Goal: Transaction & Acquisition: Book appointment/travel/reservation

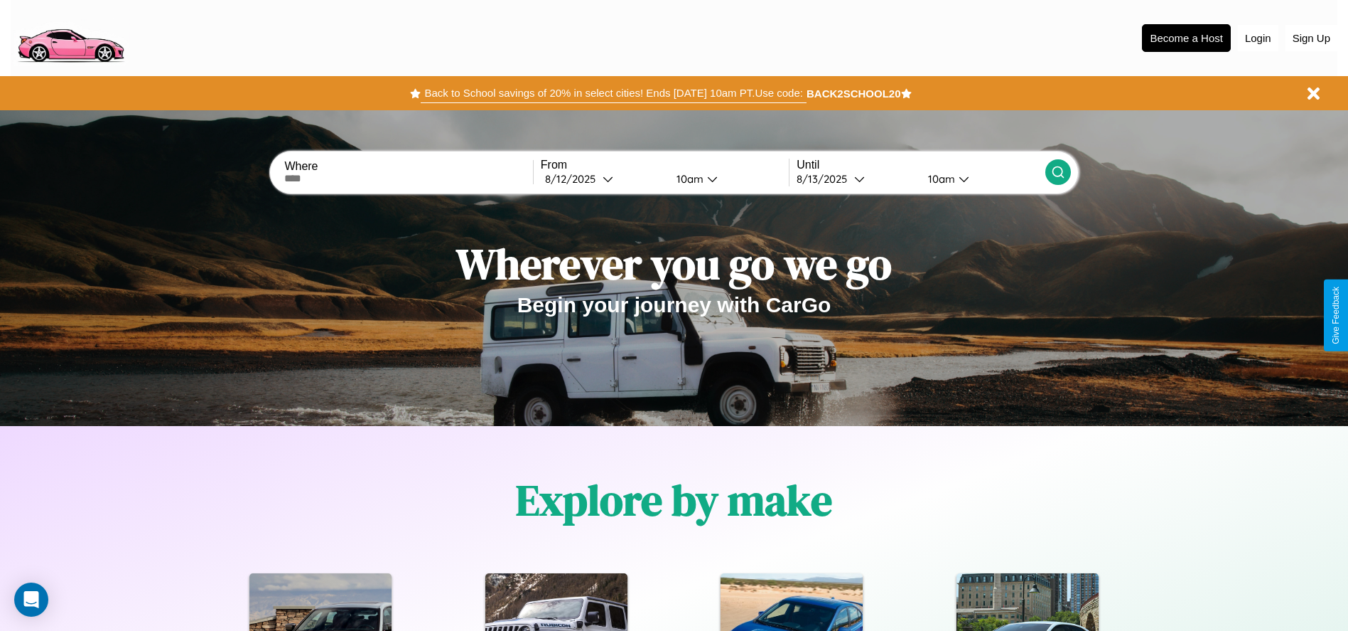
click at [613, 93] on button "Back to School savings of 20% in select cities! Ends [DATE] 10am PT. Use code:" at bounding box center [613, 93] width 385 height 20
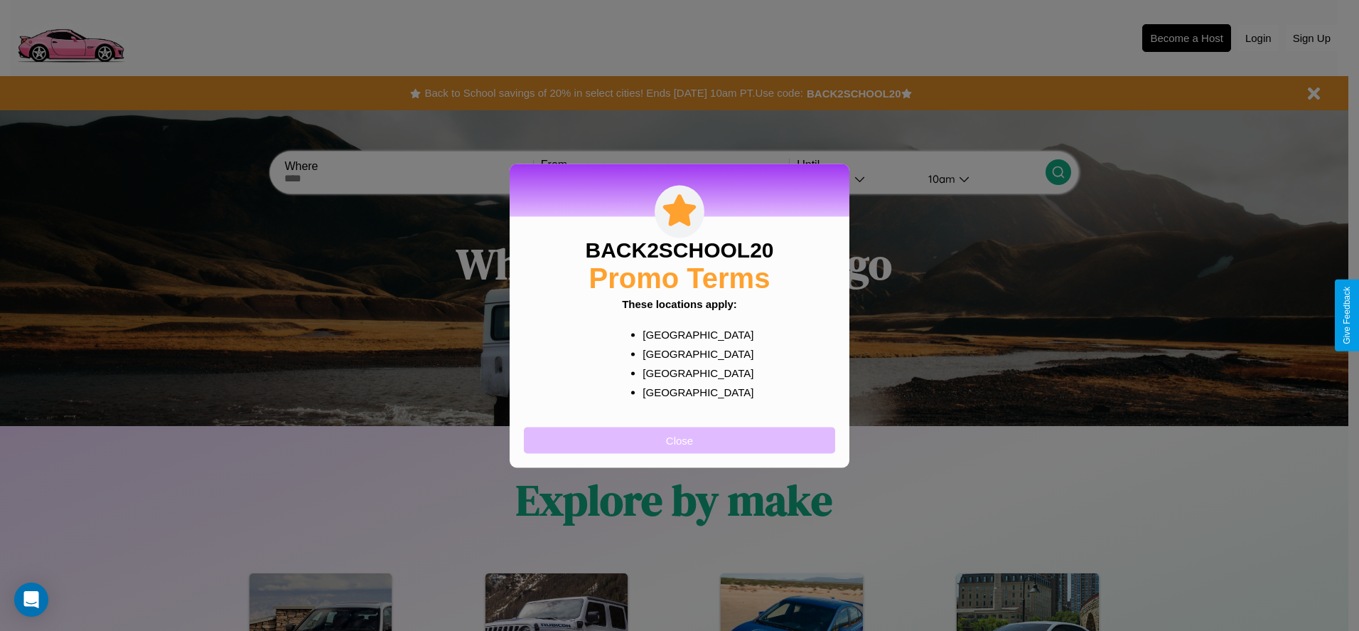
click at [680, 439] on button "Close" at bounding box center [679, 440] width 311 height 26
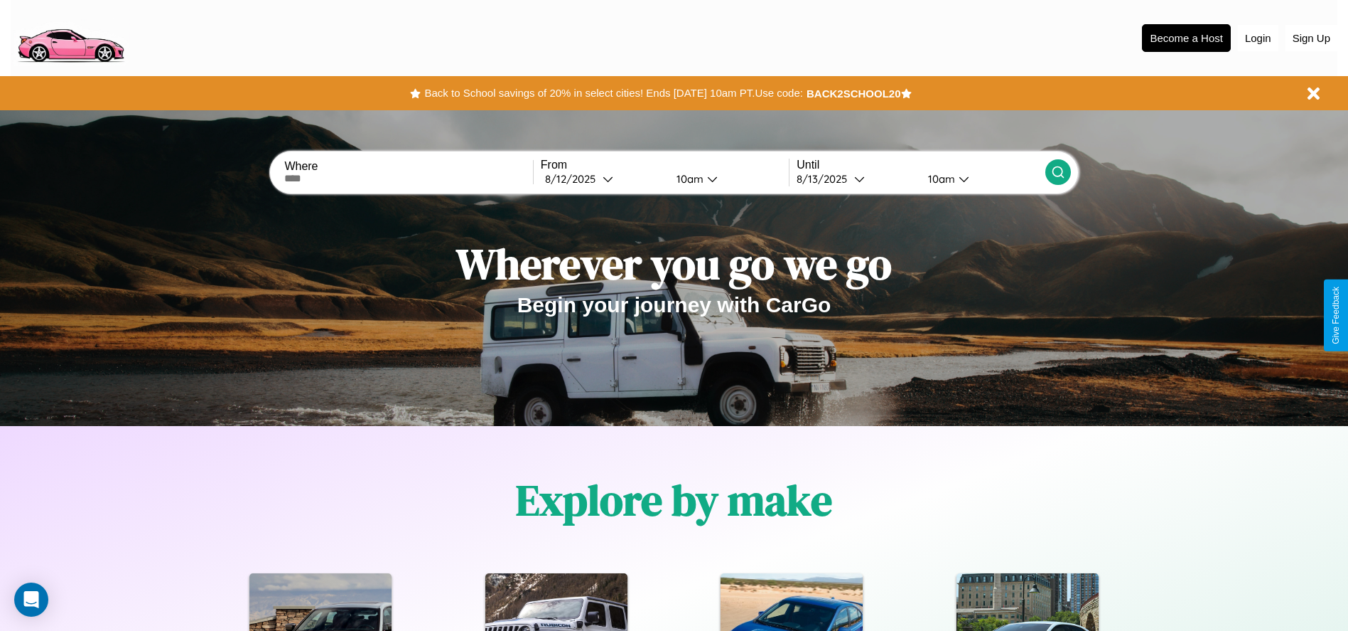
scroll to position [295, 0]
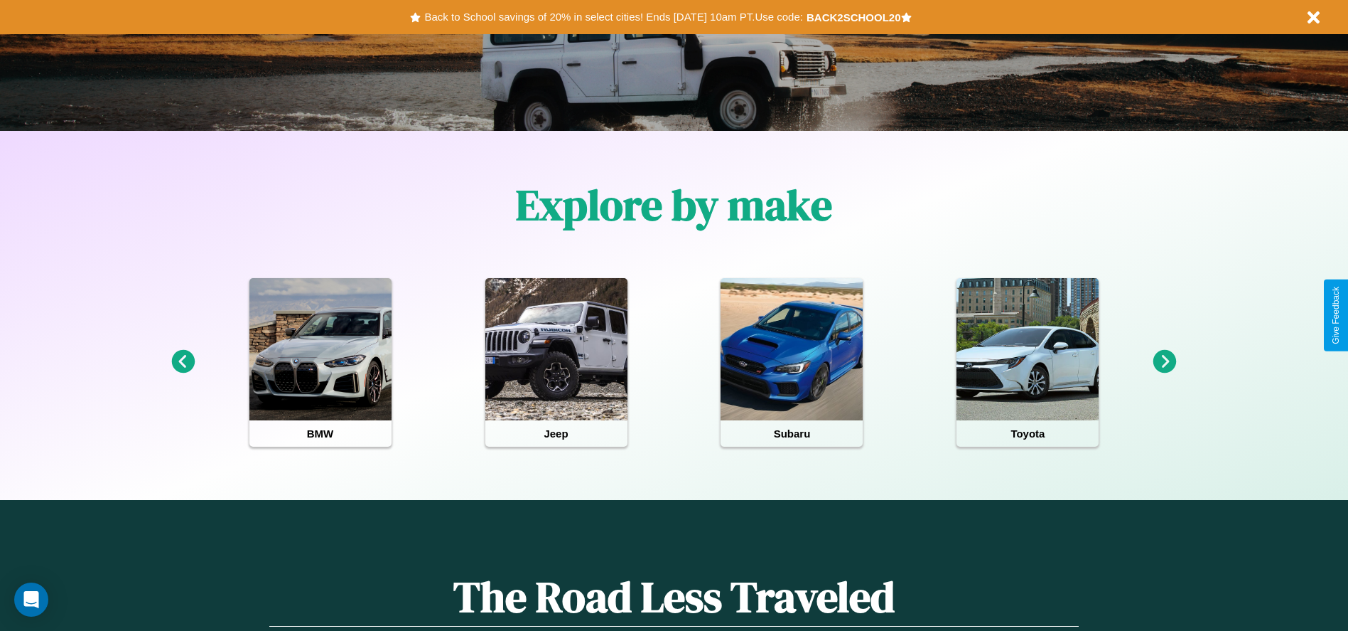
click at [1165, 362] on icon at bounding box center [1165, 361] width 23 height 23
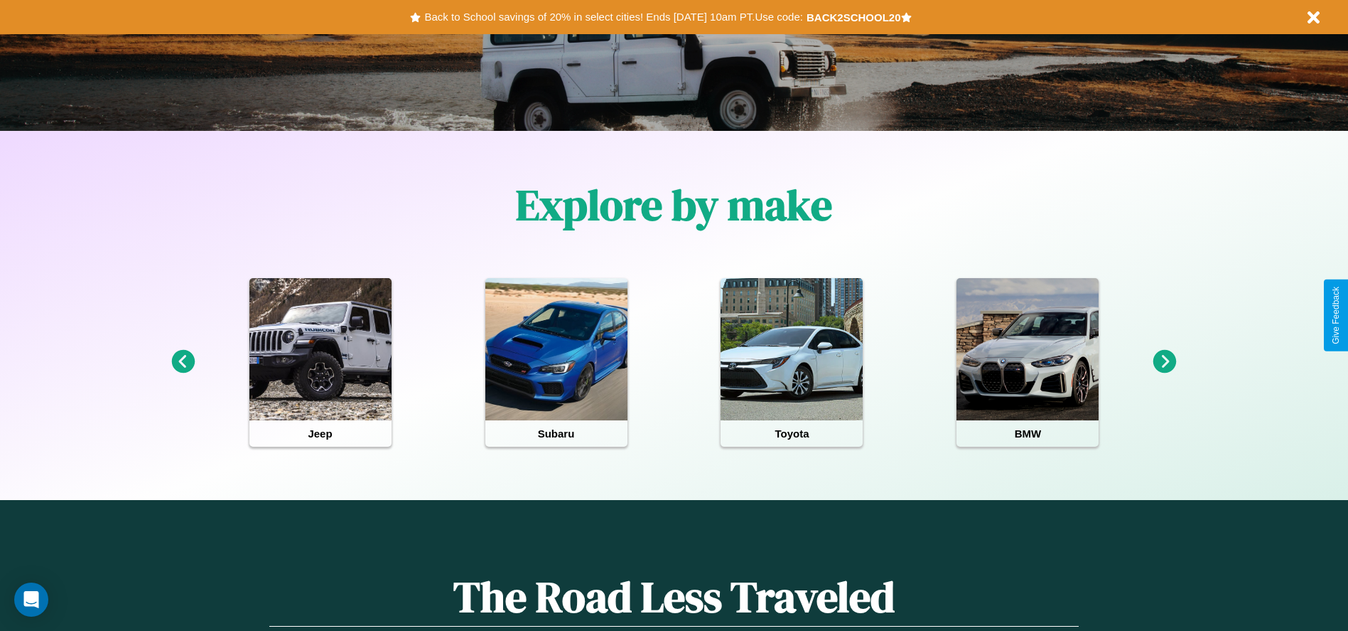
click at [1165, 362] on icon at bounding box center [1165, 361] width 23 height 23
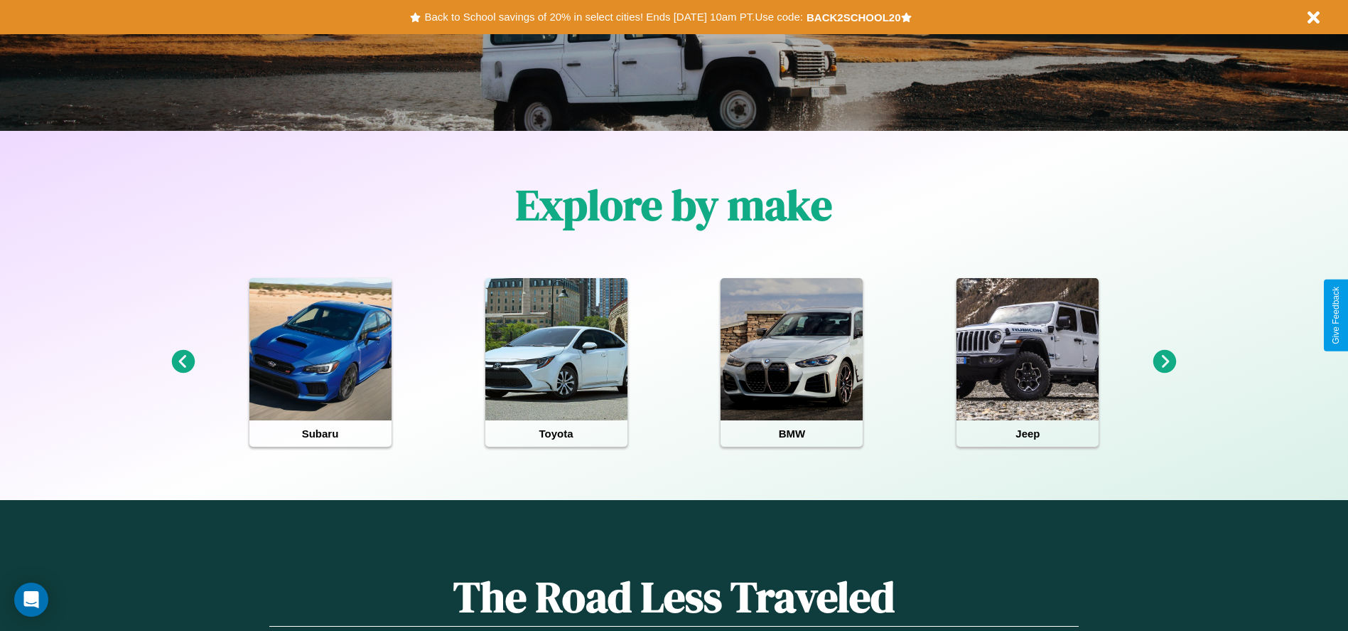
click at [1165, 362] on icon at bounding box center [1165, 361] width 23 height 23
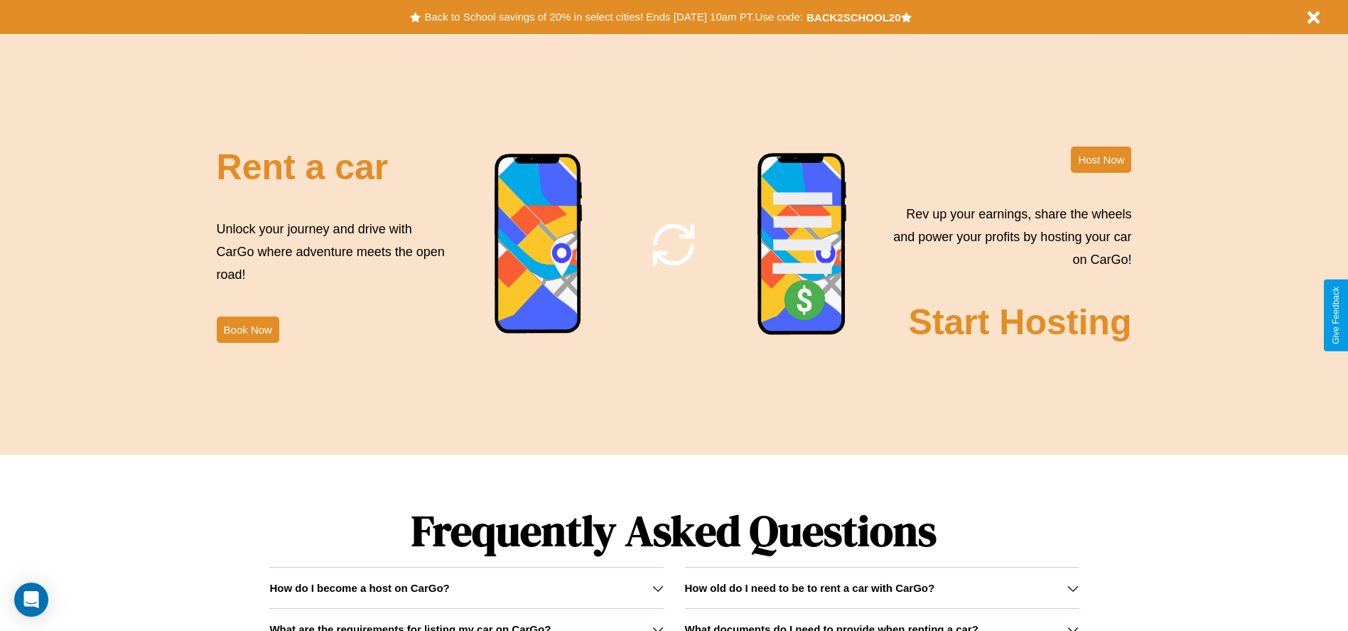
scroll to position [1720, 0]
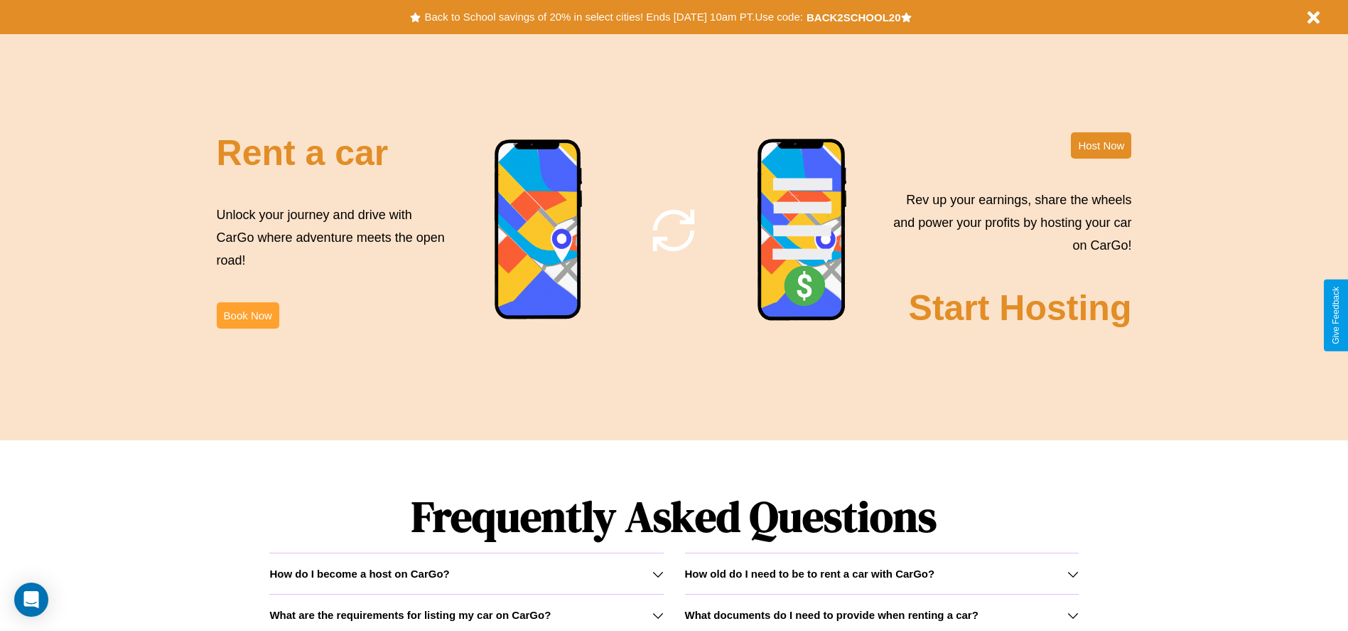
click at [247, 315] on button "Book Now" at bounding box center [248, 315] width 63 height 26
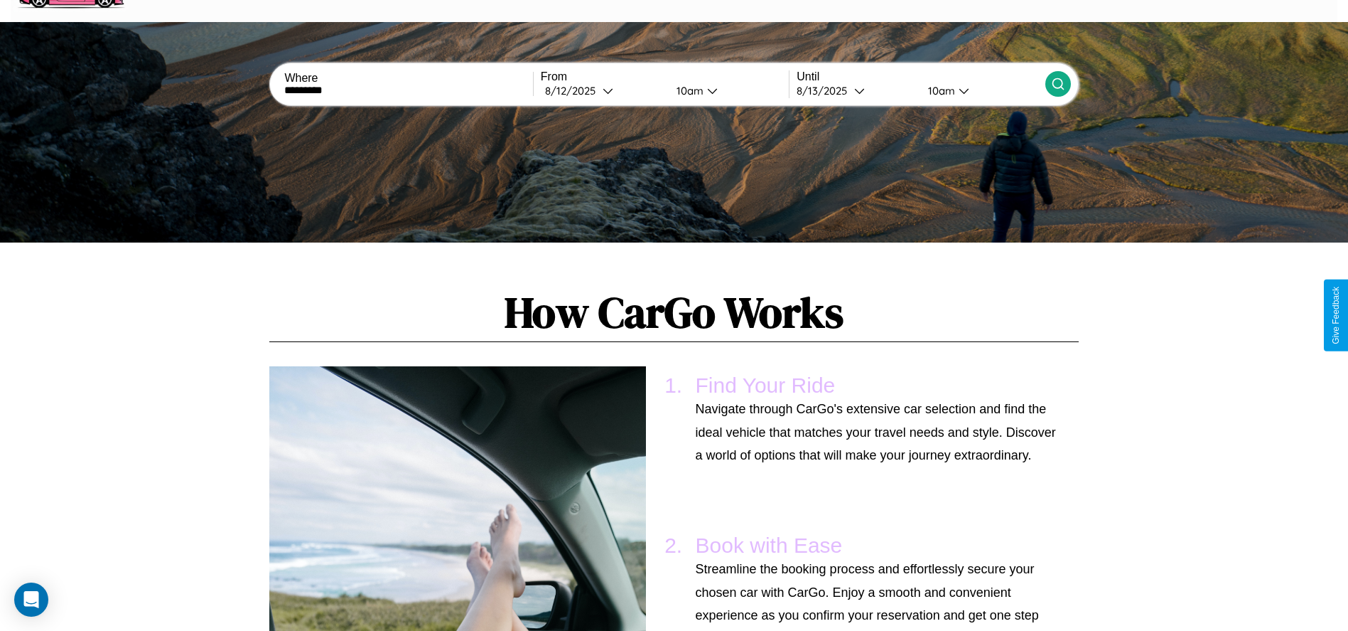
type input "*********"
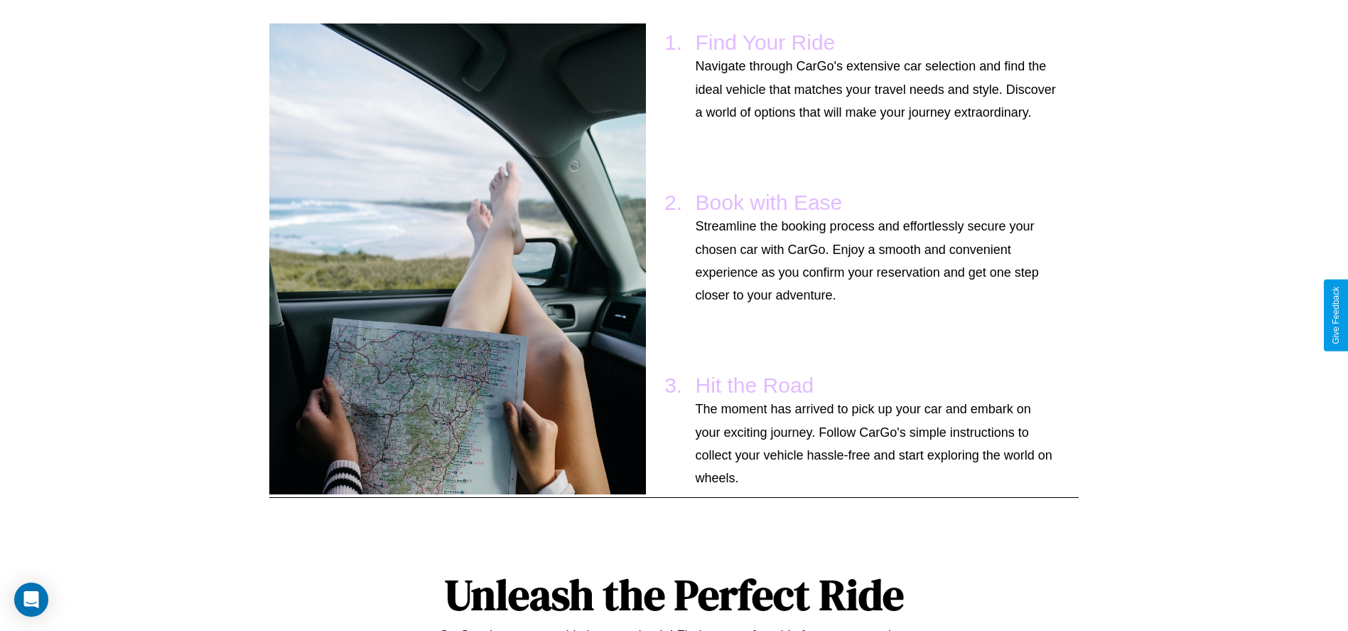
scroll to position [50, 0]
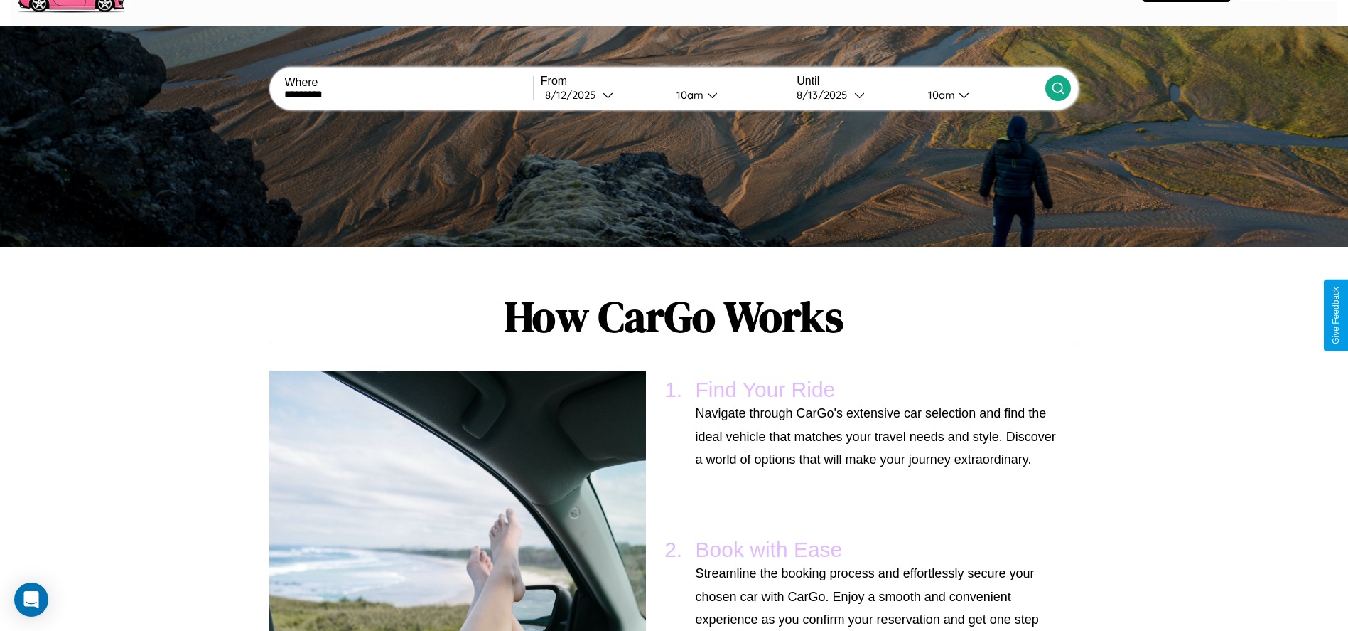
click at [1058, 138] on div "Where ********* From [DATE] 10am Until [DATE] 10am" at bounding box center [674, 88] width 1348 height 124
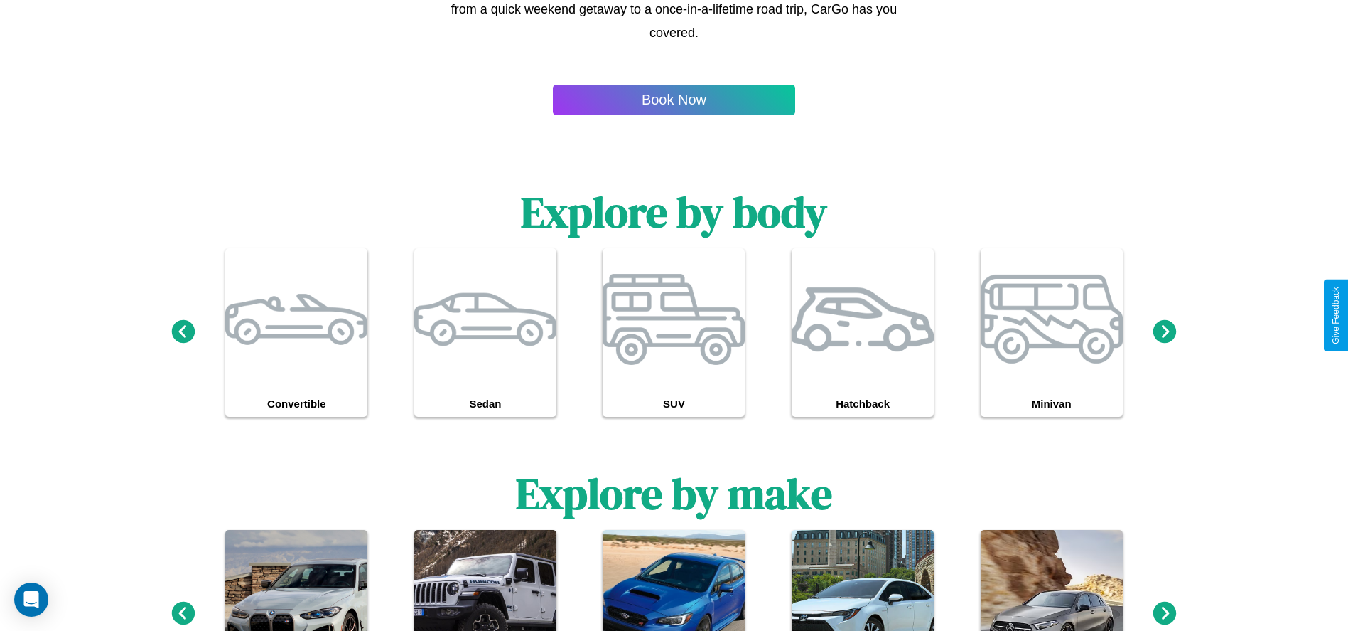
click at [183, 613] on icon at bounding box center [182, 612] width 23 height 23
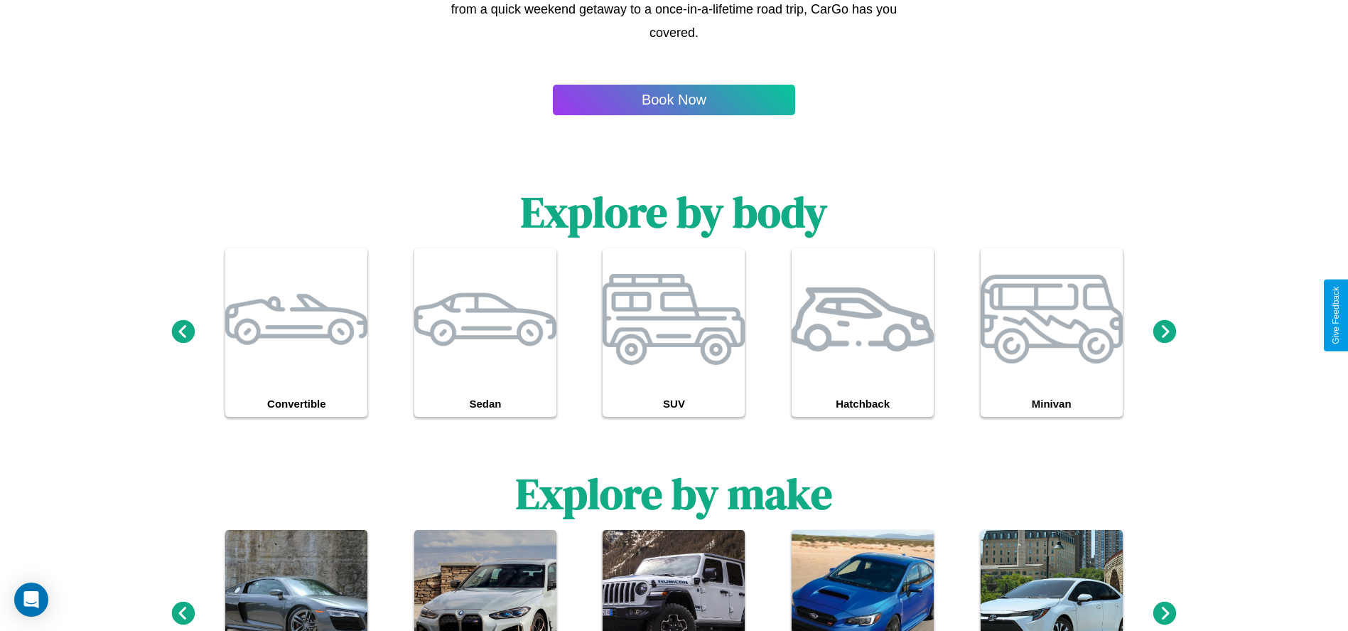
click at [1165, 613] on icon at bounding box center [1165, 612] width 23 height 23
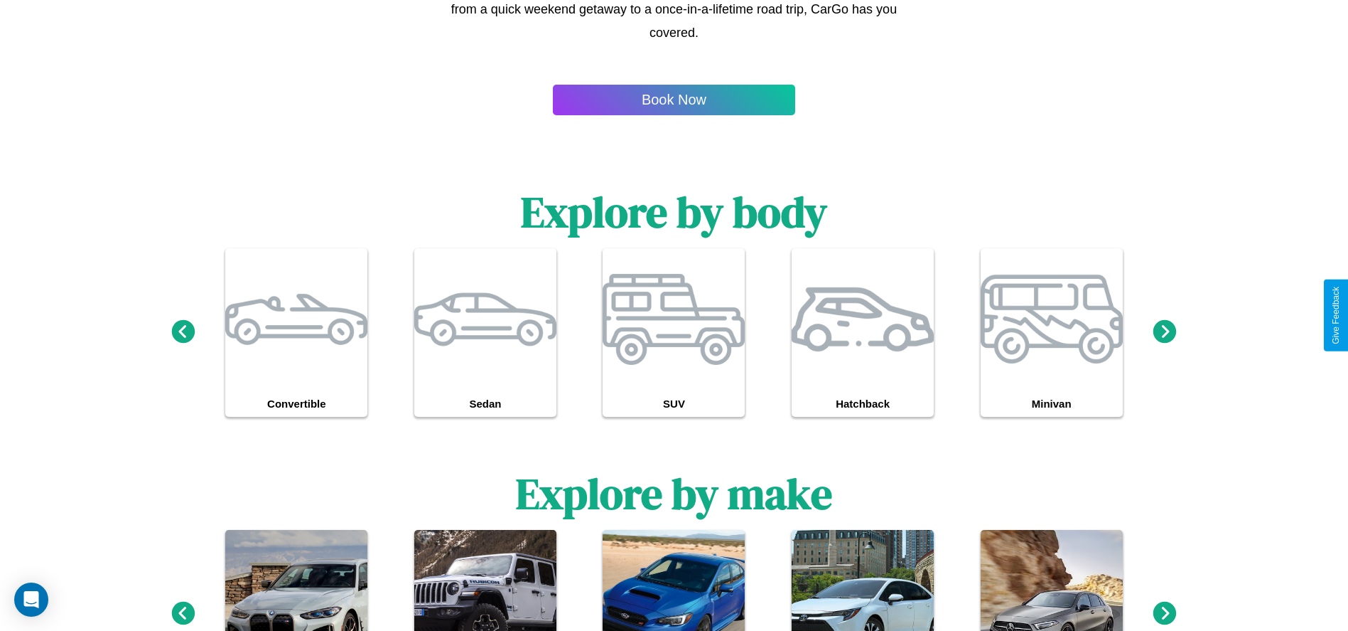
click at [1165, 613] on icon at bounding box center [1165, 612] width 23 height 23
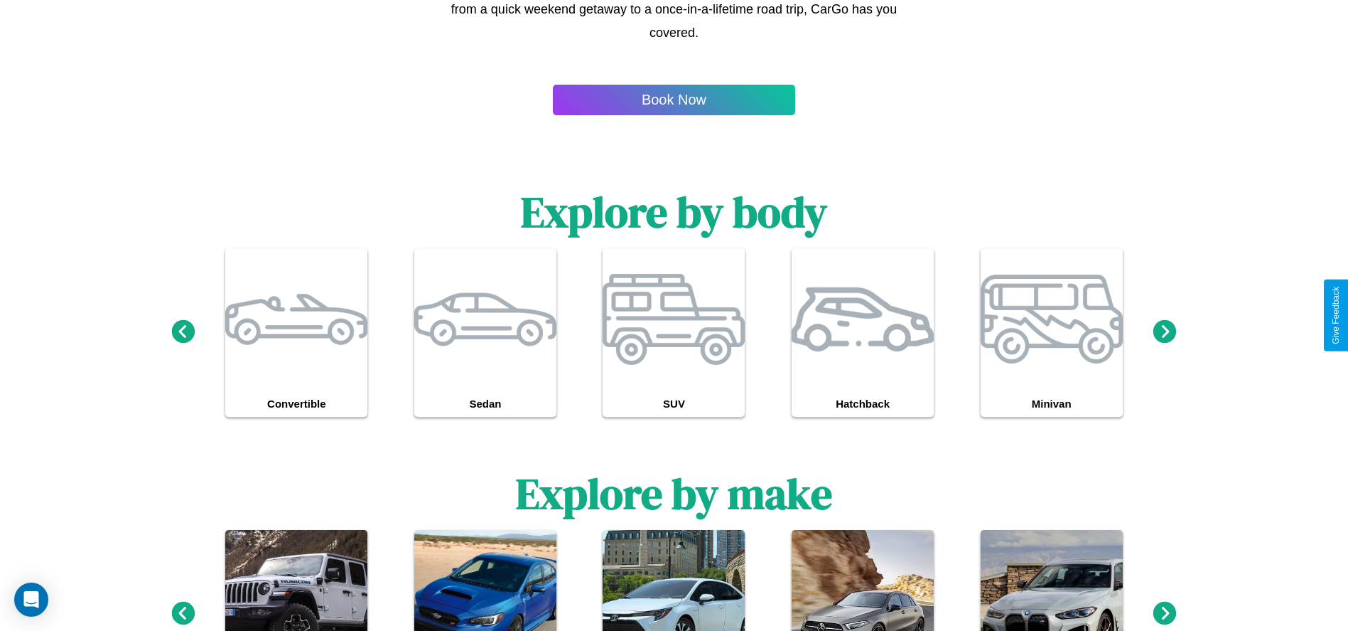
click at [1165, 613] on icon at bounding box center [1165, 612] width 23 height 23
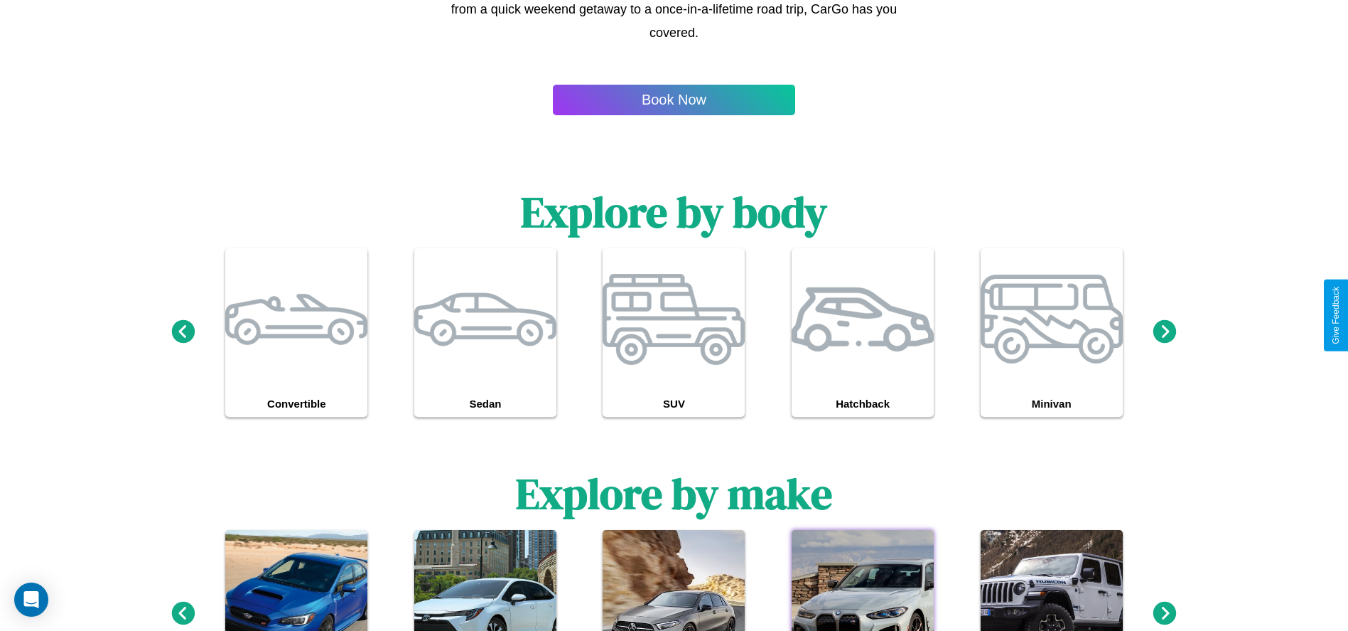
click at [863, 579] on div at bounding box center [863, 601] width 142 height 142
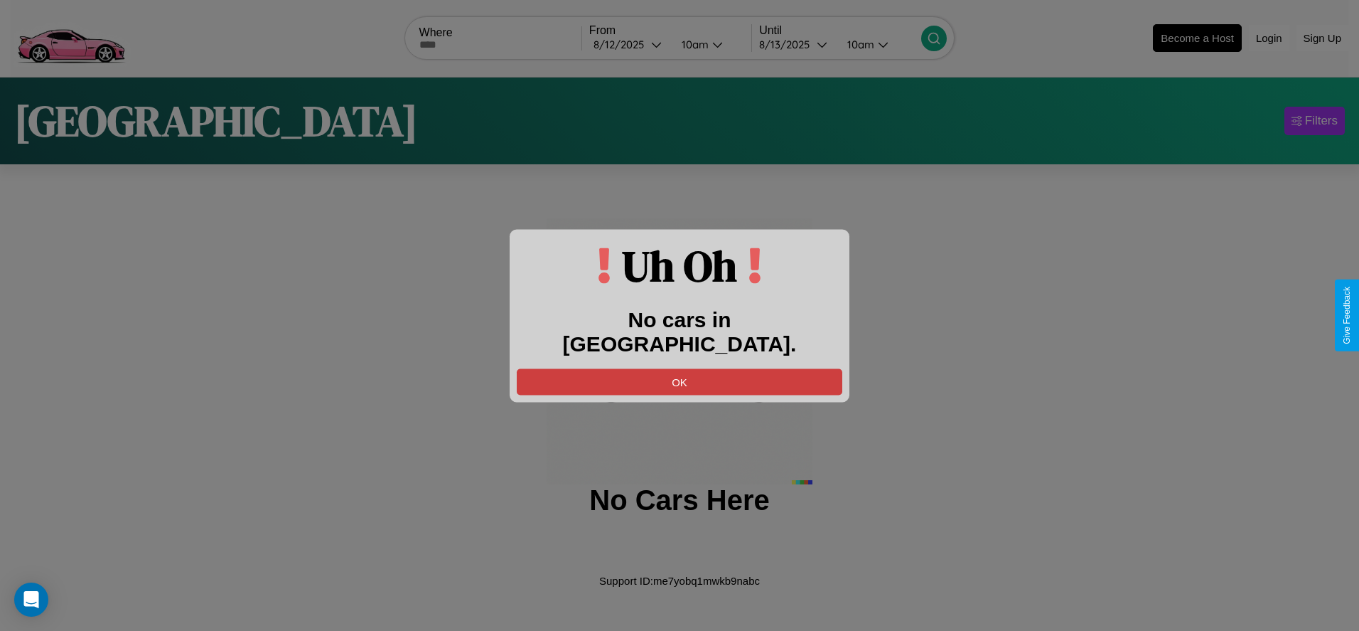
click at [680, 368] on button "OK" at bounding box center [680, 381] width 326 height 26
